Goal: Information Seeking & Learning: Understand process/instructions

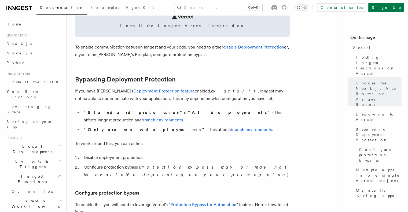
scroll to position [344, 0]
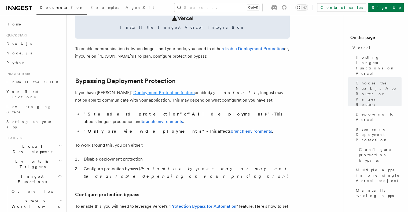
click at [163, 92] on link "Deployment Protection feature" at bounding box center [163, 92] width 61 height 5
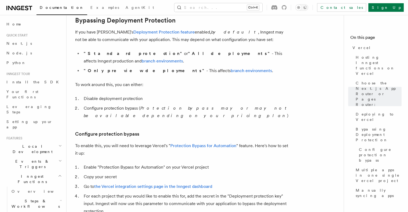
scroll to position [405, 0]
drag, startPoint x: 100, startPoint y: 151, endPoint x: 163, endPoint y: 151, distance: 63.0
click at [163, 163] on li "Enable "Protection Bypass for Automation" on your Vercel project" at bounding box center [185, 167] width 207 height 8
copy li "Protection Bypass for Automation"
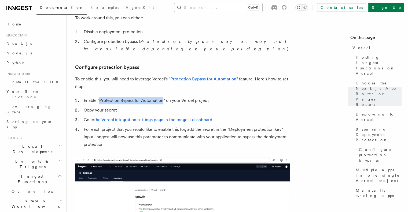
scroll to position [472, 0]
